Goal: Find specific page/section: Find specific page/section

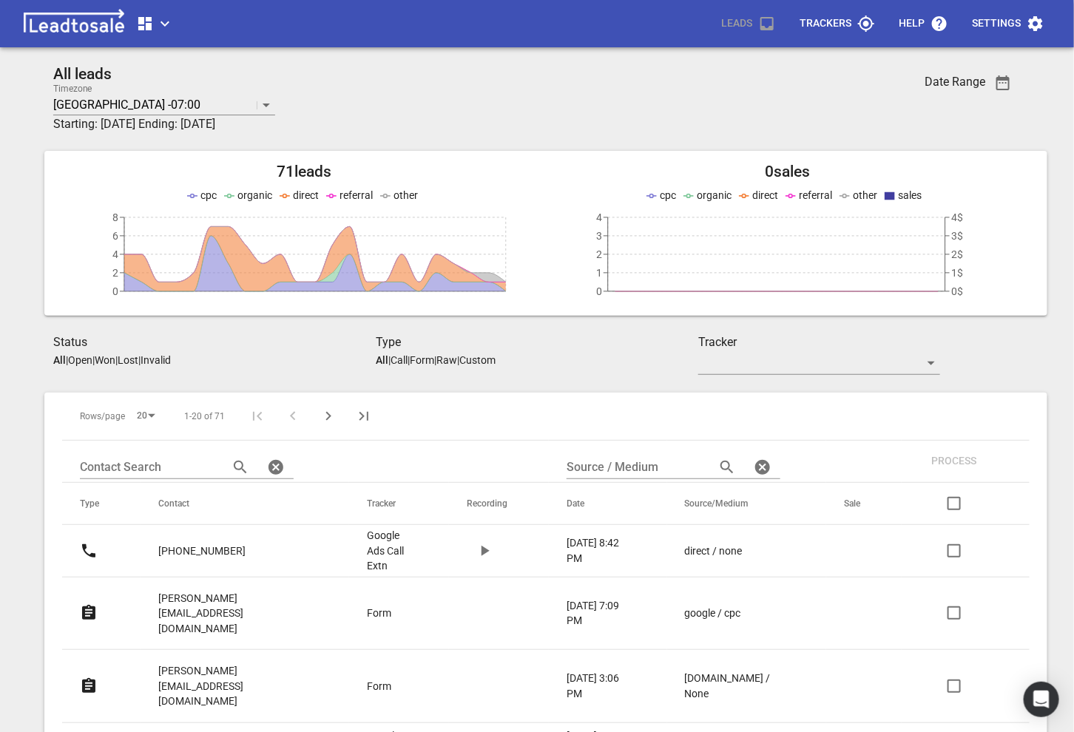
click at [165, 27] on span "button" at bounding box center [155, 24] width 38 height 18
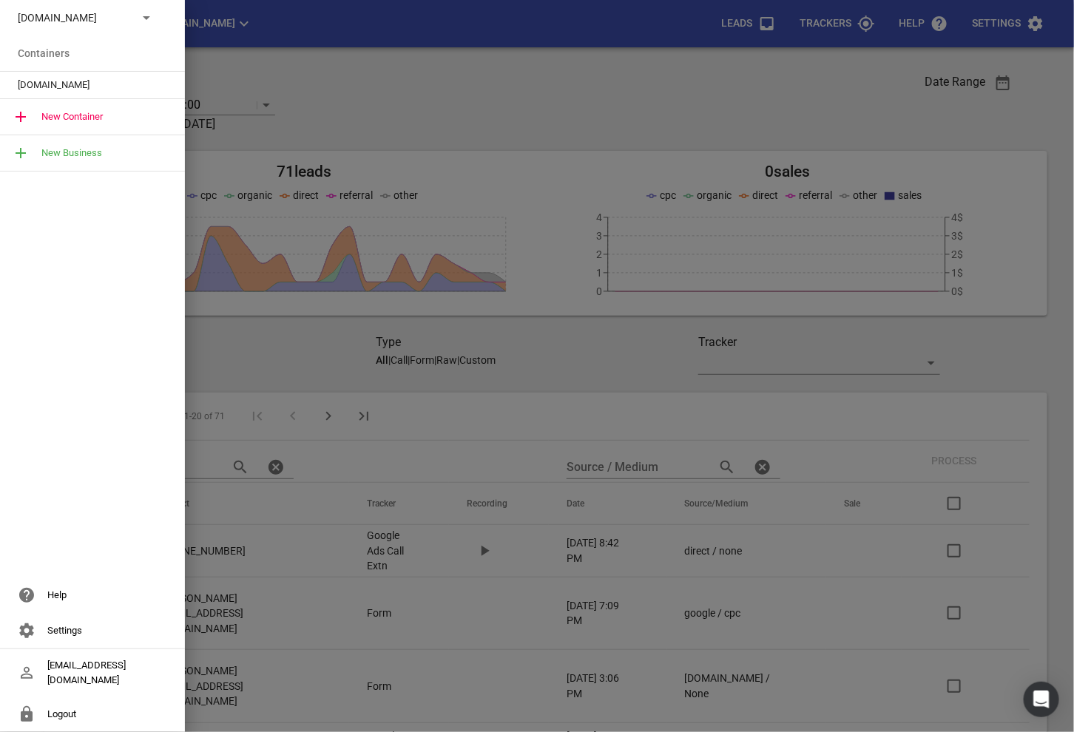
click at [239, 37] on div at bounding box center [537, 366] width 1074 height 732
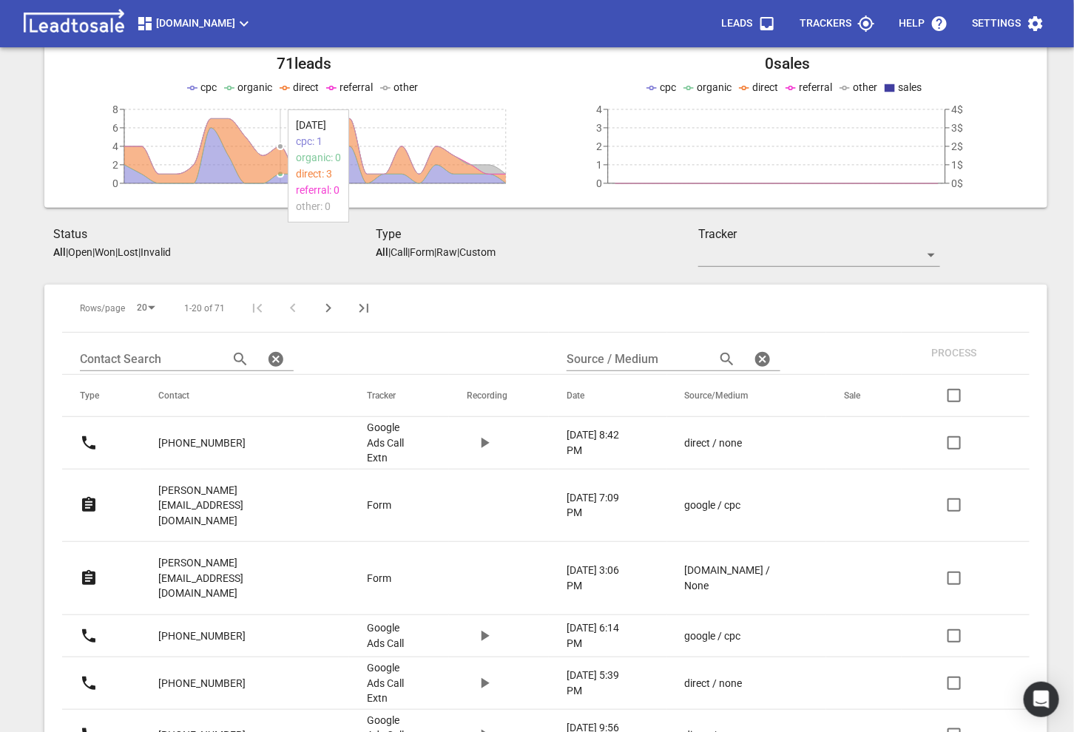
scroll to position [120, 0]
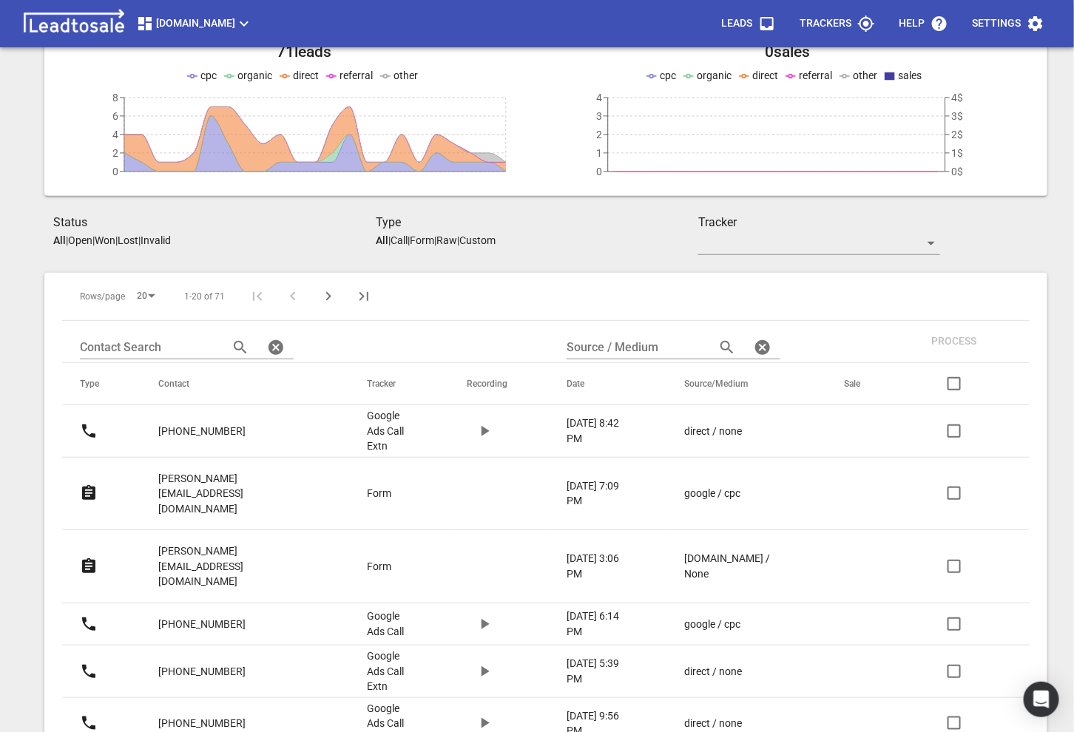
click at [184, 485] on link "marion@spcialneedz.nz" at bounding box center [232, 494] width 149 height 67
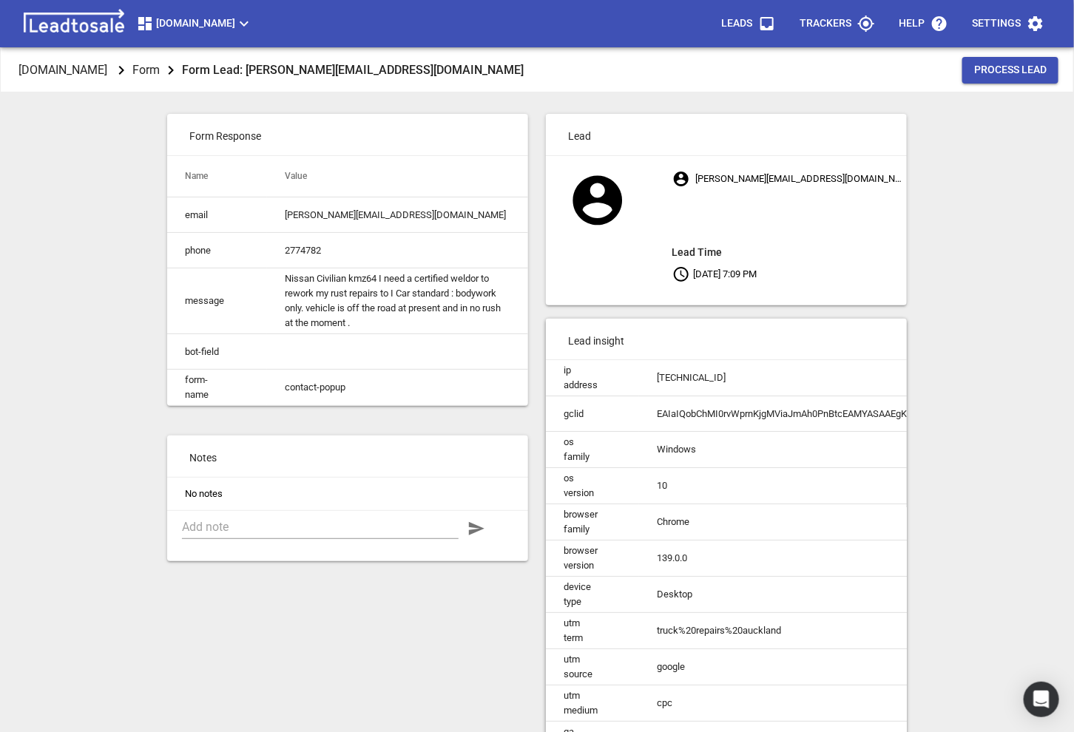
click at [246, 34] on button "Truckrepairsauckland.co.nz" at bounding box center [194, 24] width 129 height 30
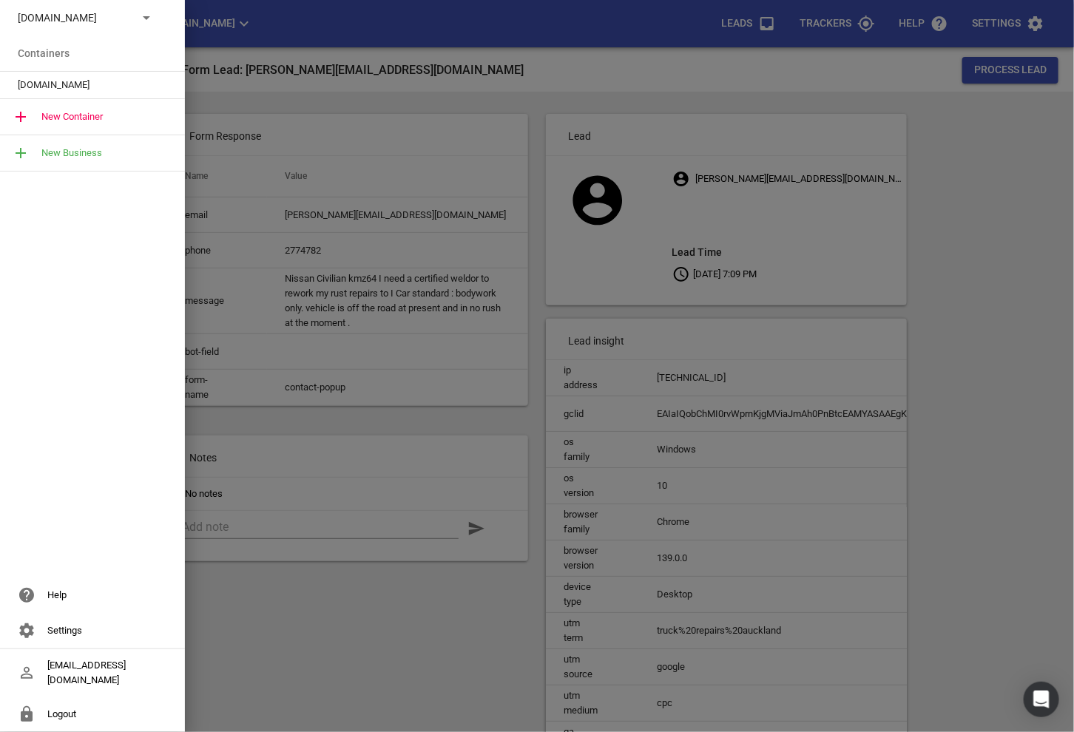
click at [135, 16] on div "Truckrepairsauckland.co.nz" at bounding box center [78, 18] width 120 height 16
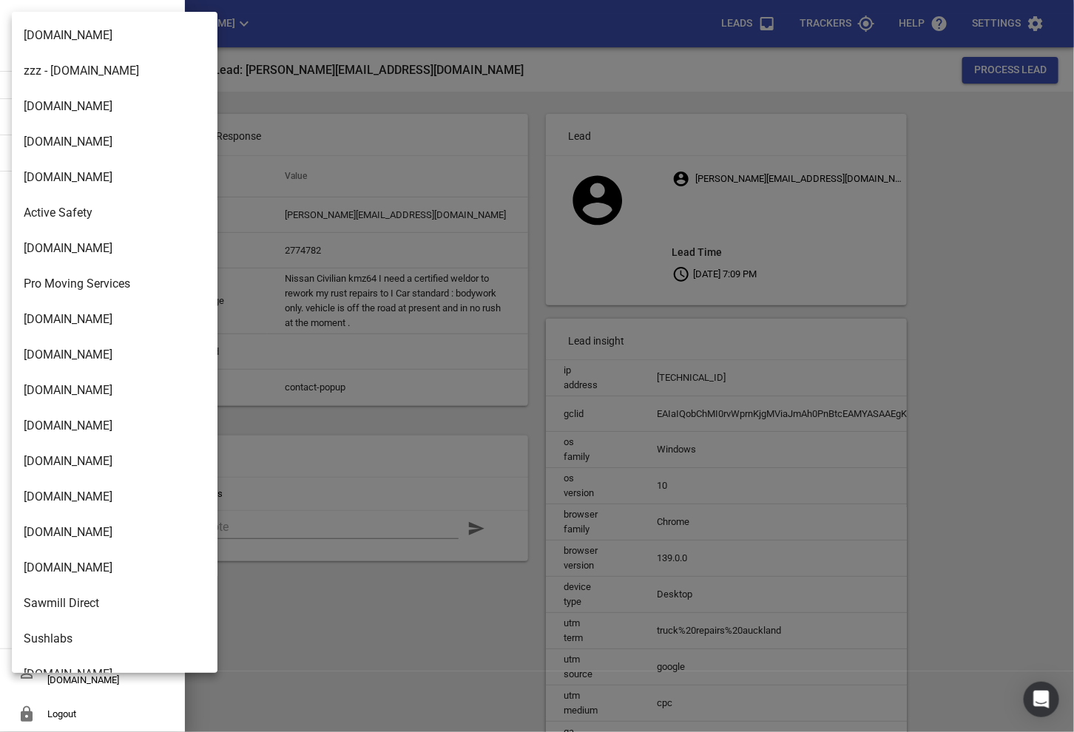
scroll to position [2403, 0]
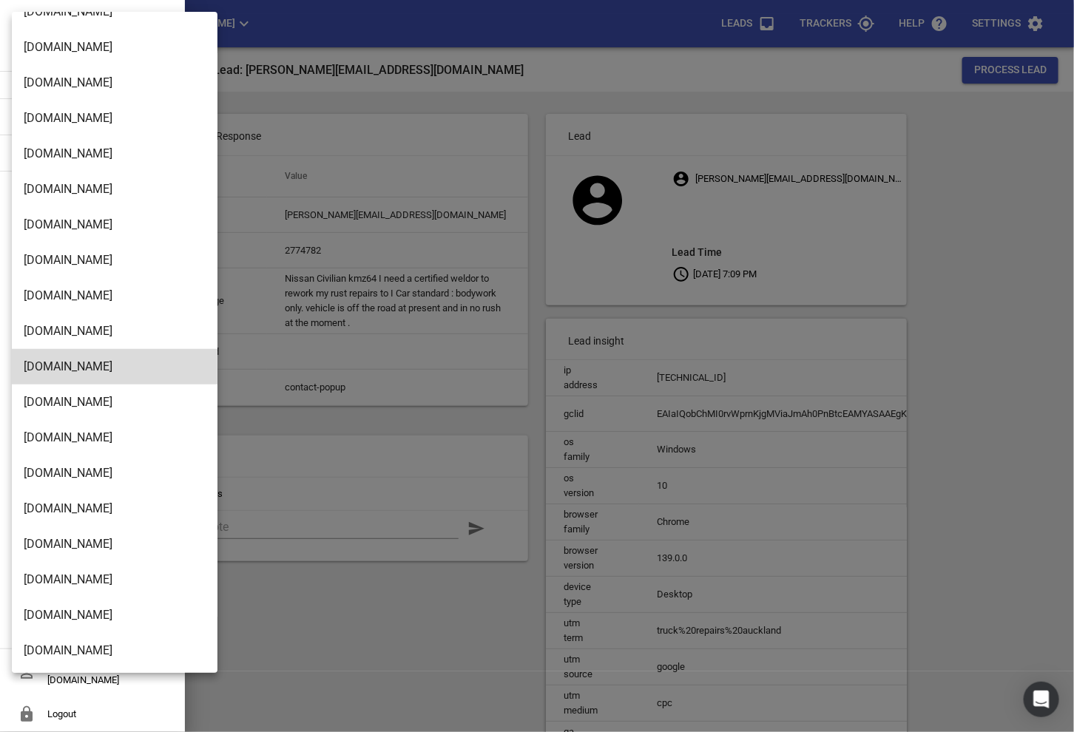
click at [63, 641] on li "[DOMAIN_NAME]" at bounding box center [115, 651] width 206 height 36
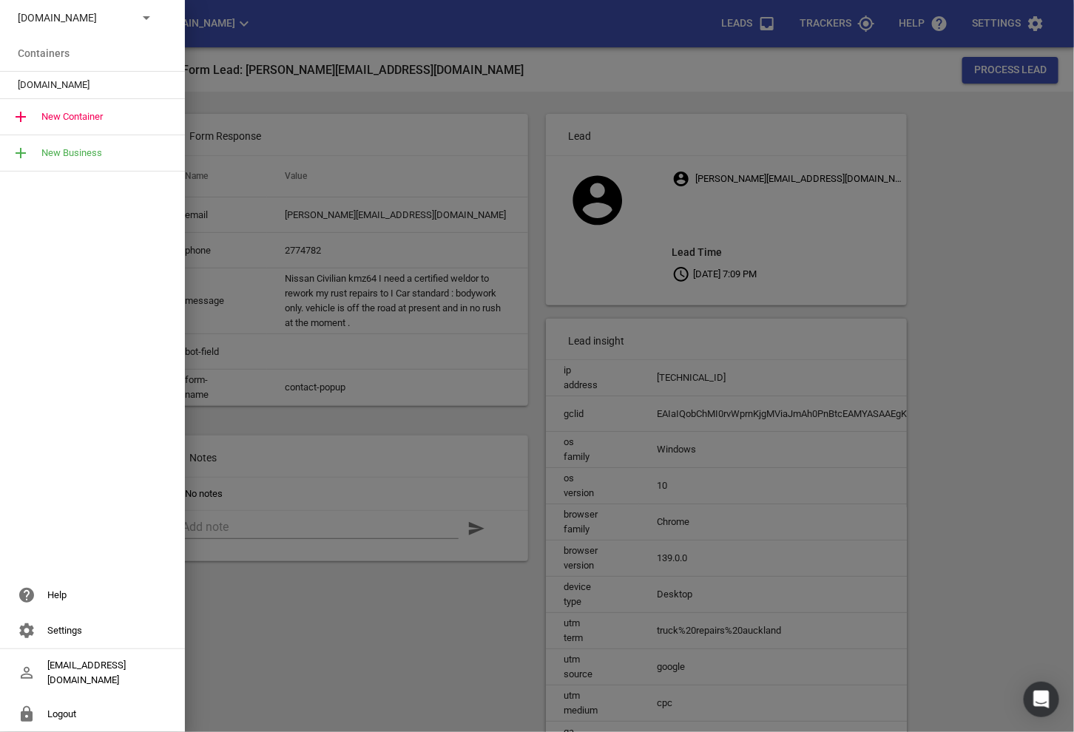
click at [121, 79] on span "[DOMAIN_NAME]" at bounding box center [87, 85] width 138 height 15
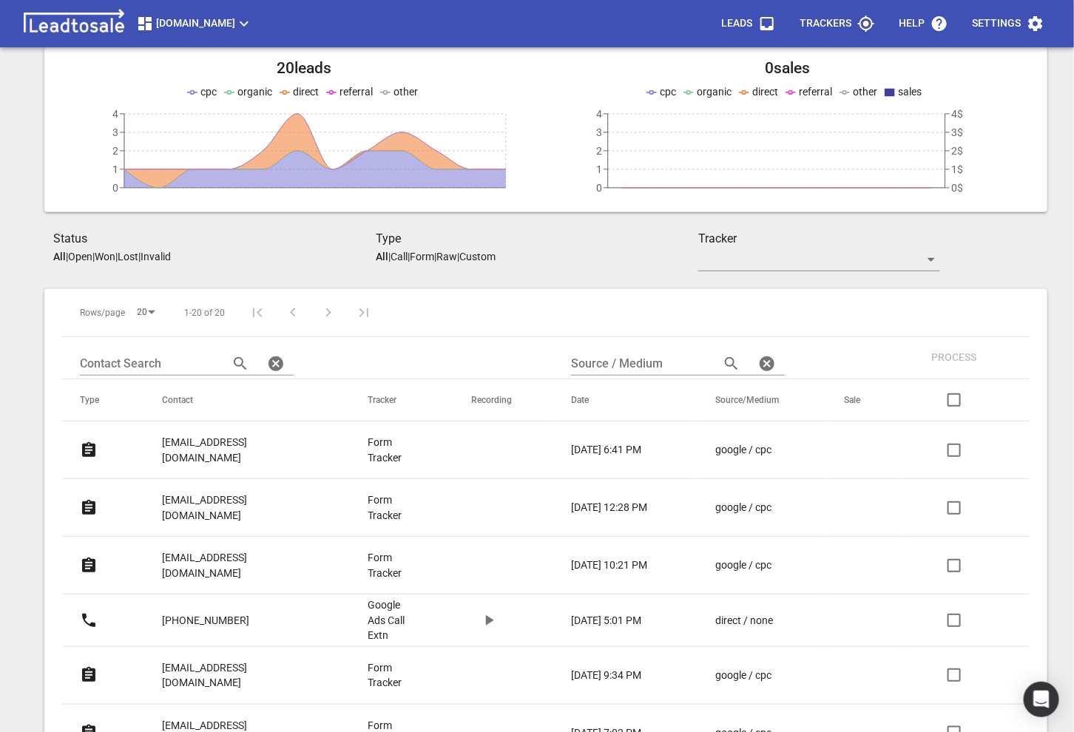
scroll to position [124, 0]
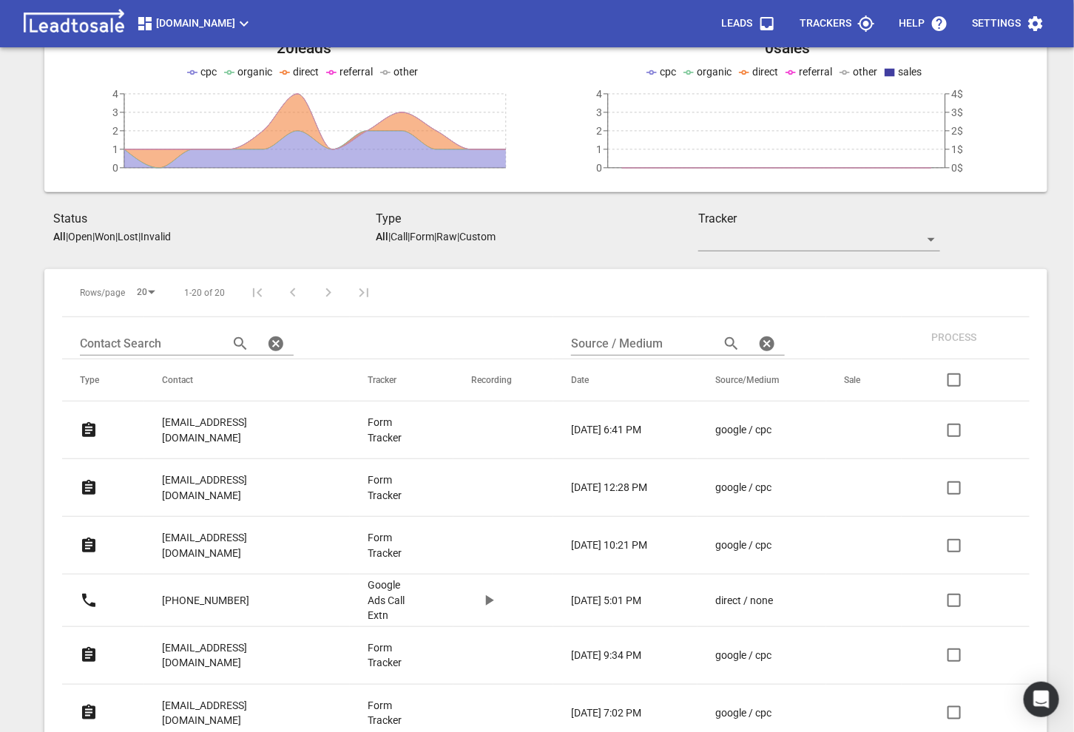
click at [203, 428] on p "[EMAIL_ADDRESS][DOMAIN_NAME]" at bounding box center [235, 430] width 146 height 30
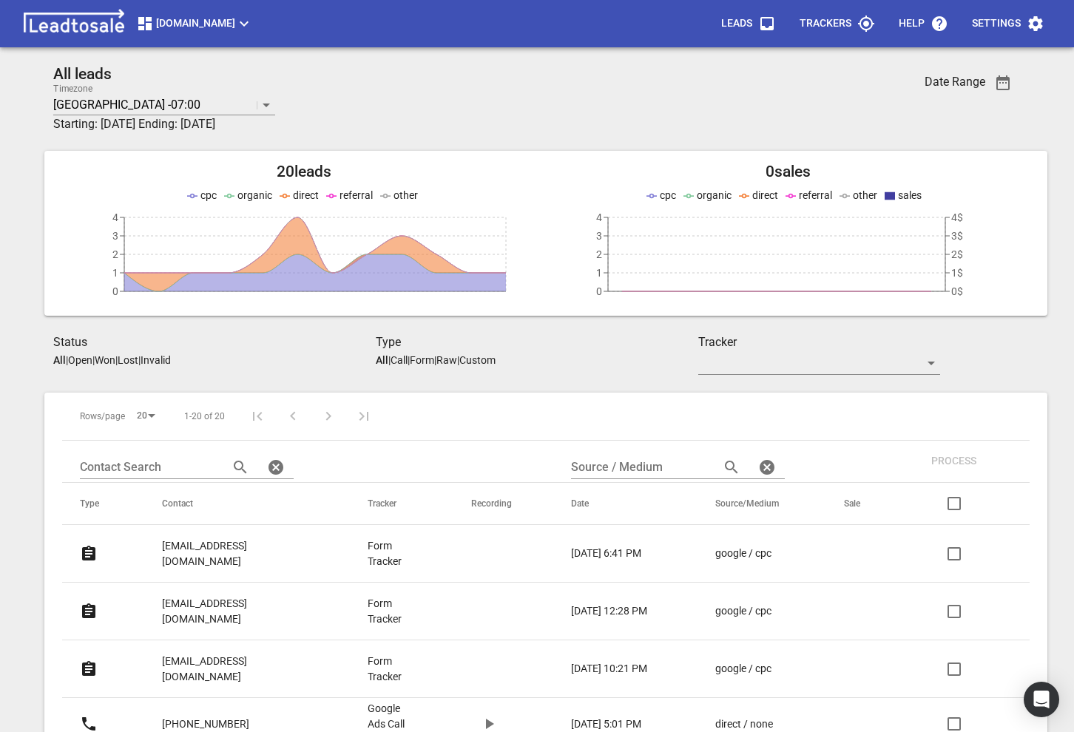
scroll to position [124, 0]
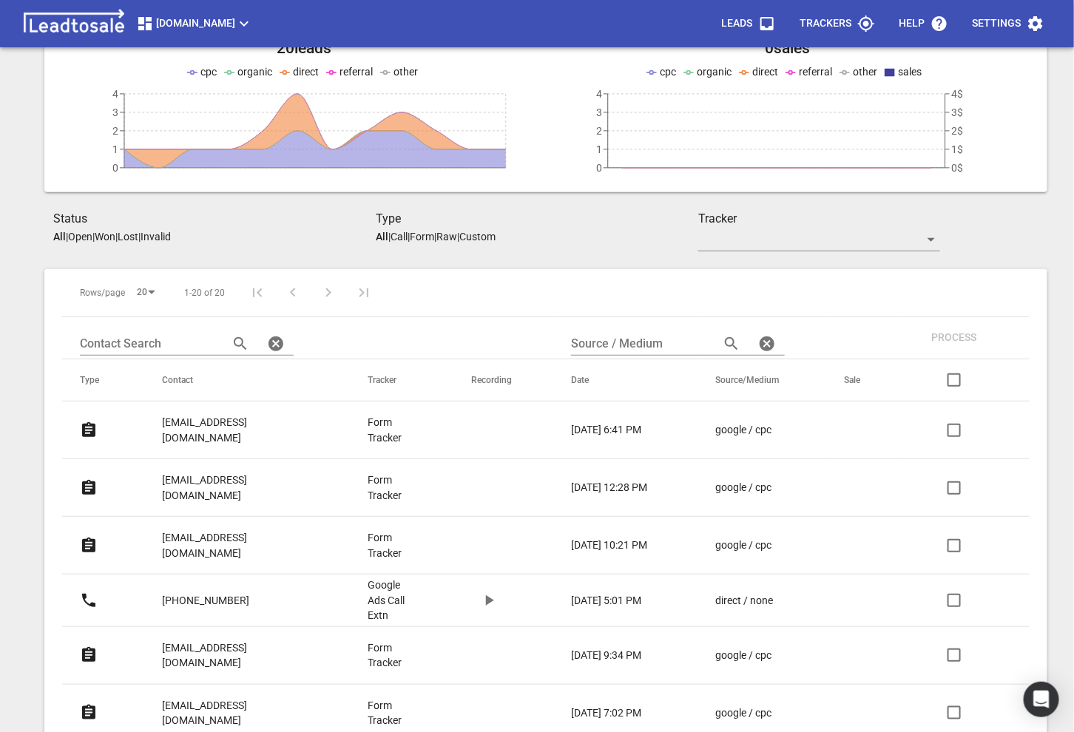
click at [211, 422] on p "[EMAIL_ADDRESS][DOMAIN_NAME]" at bounding box center [235, 430] width 146 height 30
